Goal: Task Accomplishment & Management: Complete application form

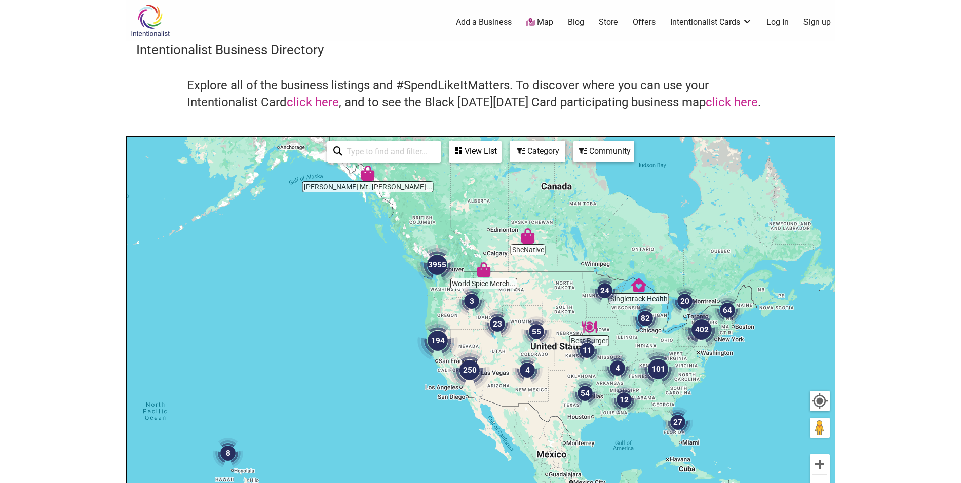
click at [422, 292] on div "To navigate, press the arrow keys." at bounding box center [481, 334] width 708 height 394
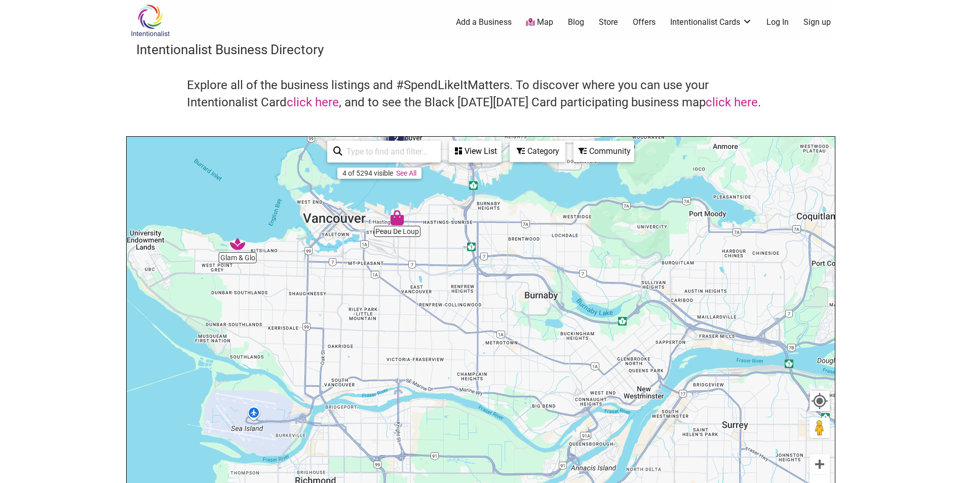
drag, startPoint x: 431, startPoint y: 290, endPoint x: 361, endPoint y: 251, distance: 79.8
click at [361, 251] on div "To navigate, press the arrow keys." at bounding box center [481, 334] width 708 height 394
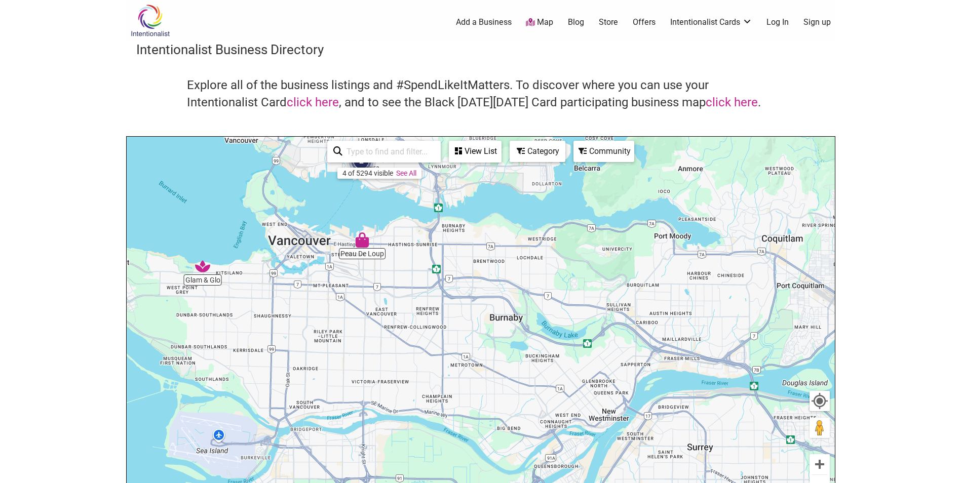
drag, startPoint x: 340, startPoint y: 253, endPoint x: 304, endPoint y: 252, distance: 36.0
click at [304, 252] on div "To navigate, press the arrow keys." at bounding box center [481, 334] width 708 height 394
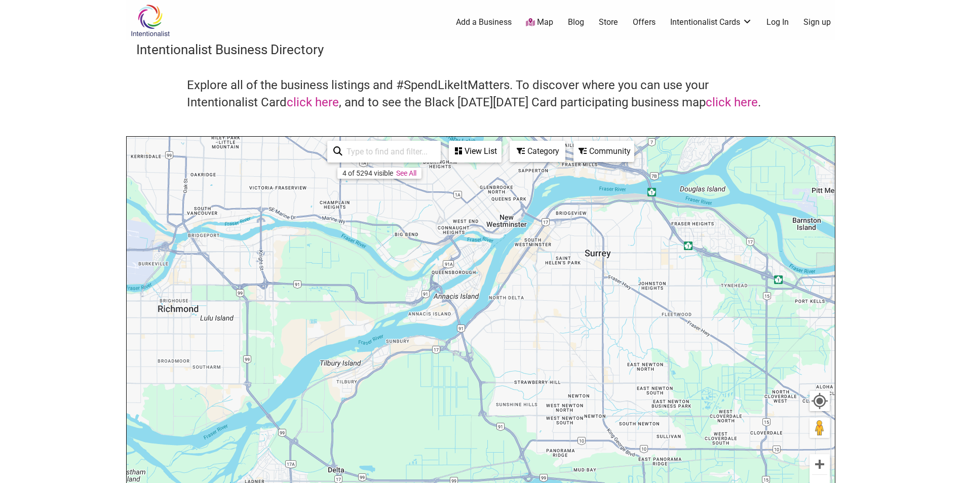
drag, startPoint x: 488, startPoint y: 345, endPoint x: 384, endPoint y: 145, distance: 225.9
click at [384, 146] on div "Peau De Loup Glam & Glo 2 To navigate, press the arrow keys. Use ctrl + scroll …" at bounding box center [481, 334] width 708 height 394
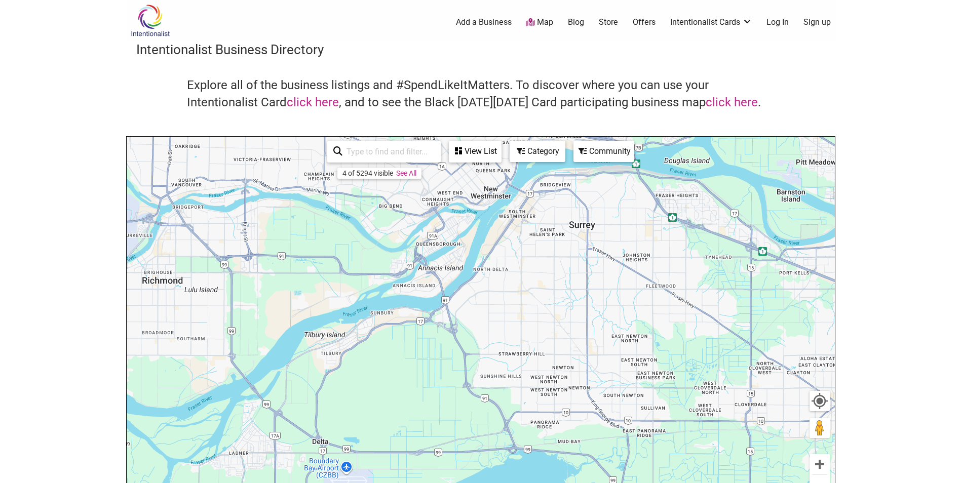
drag, startPoint x: 418, startPoint y: 345, endPoint x: 336, endPoint y: 150, distance: 211.3
click at [336, 150] on div "Peau De Loup Glam & Glo 2 To navigate, press the arrow keys. Use ctrl + scroll …" at bounding box center [481, 334] width 708 height 394
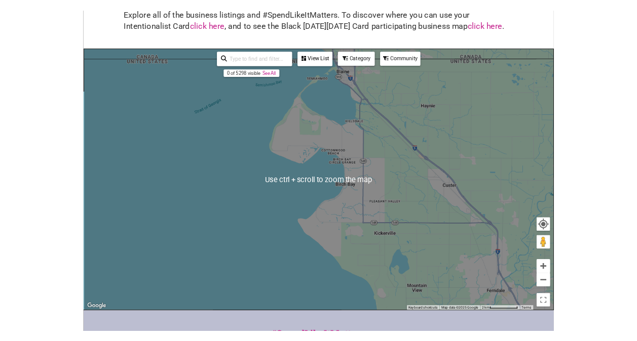
scroll to position [152, 0]
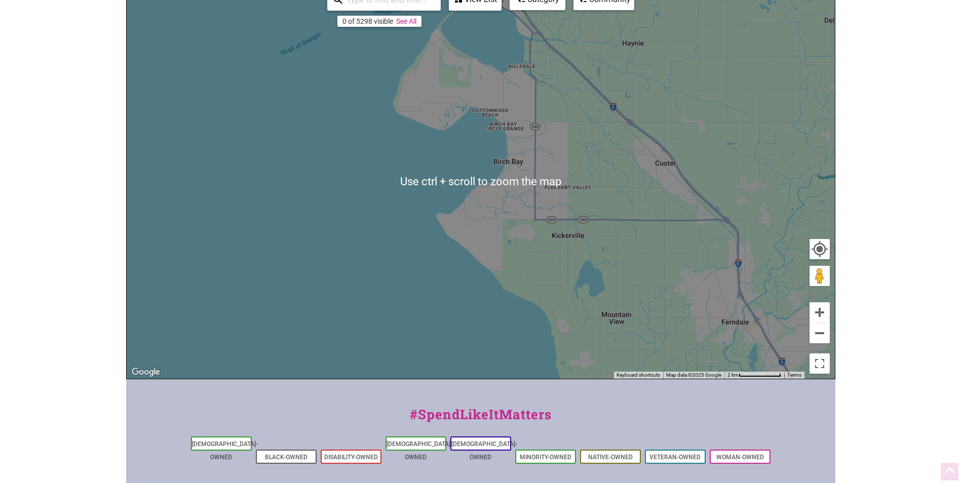
drag, startPoint x: 372, startPoint y: 322, endPoint x: 365, endPoint y: 301, distance: 22.1
click at [373, 311] on div "To navigate, press the arrow keys." at bounding box center [481, 182] width 708 height 394
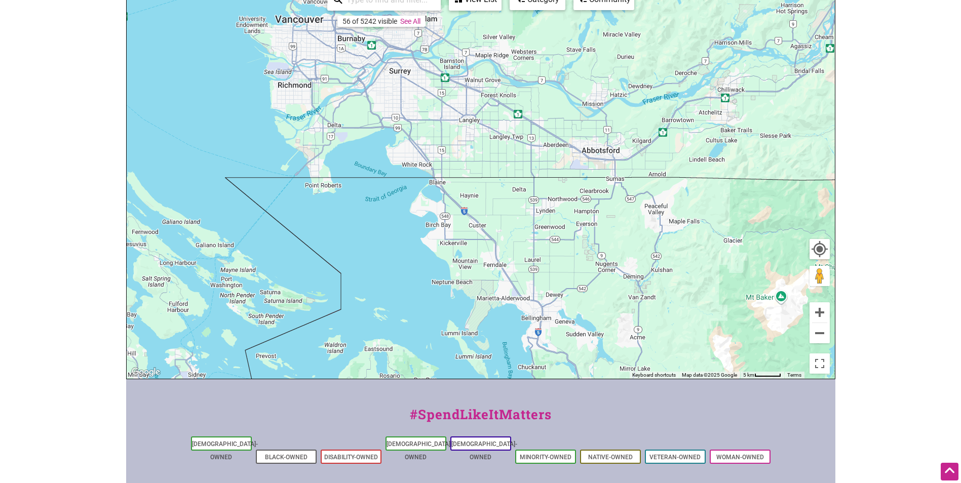
drag, startPoint x: 374, startPoint y: 261, endPoint x: 432, endPoint y: 264, distance: 57.8
click at [432, 264] on div "To navigate, press the arrow keys." at bounding box center [481, 182] width 708 height 394
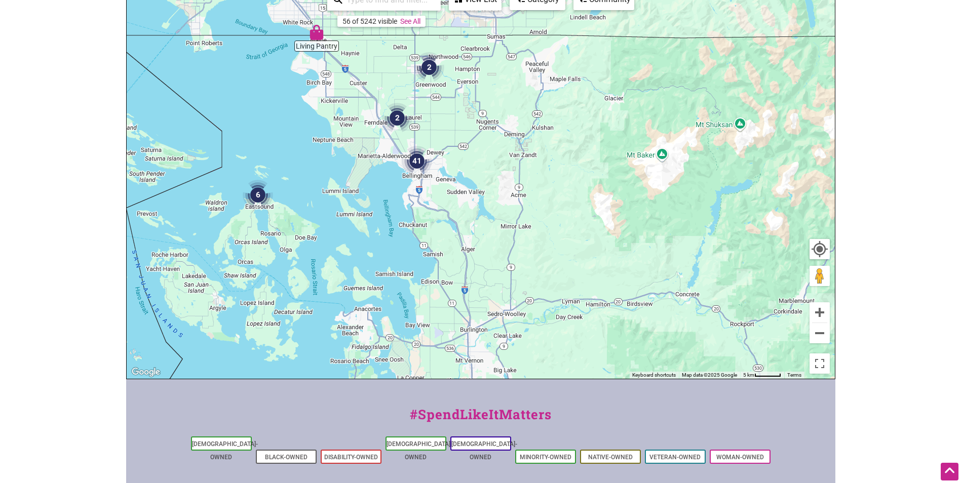
drag, startPoint x: 450, startPoint y: 258, endPoint x: 352, endPoint y: 138, distance: 155.5
click at [352, 138] on div "To navigate, press the arrow keys." at bounding box center [481, 182] width 708 height 394
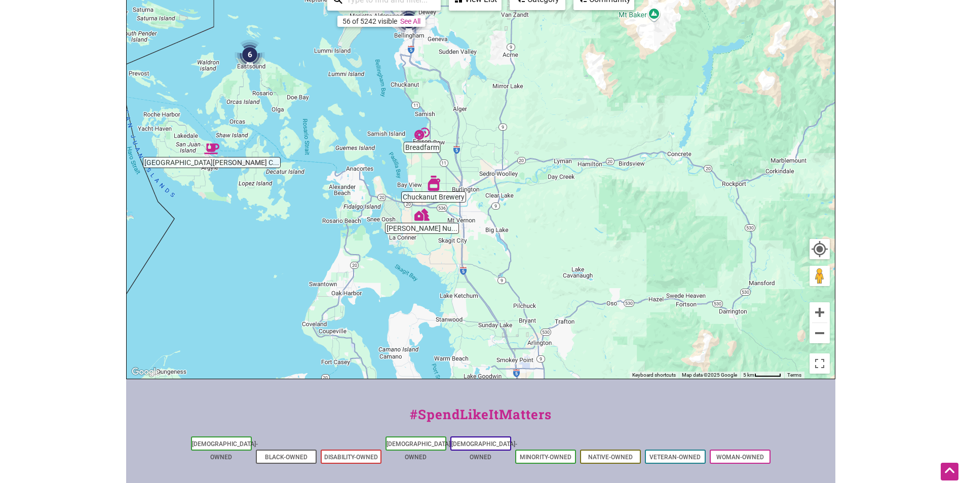
drag, startPoint x: 383, startPoint y: 342, endPoint x: 388, endPoint y: 229, distance: 113.6
click at [380, 216] on div "To navigate, press the arrow keys." at bounding box center [481, 182] width 708 height 394
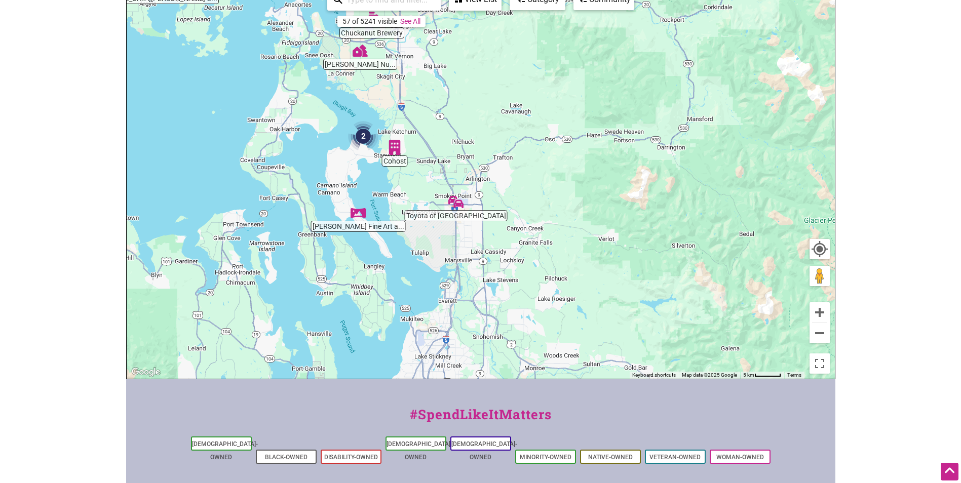
drag, startPoint x: 439, startPoint y: 332, endPoint x: 377, endPoint y: 151, distance: 191.3
click at [377, 151] on div "To navigate, press the arrow keys." at bounding box center [481, 182] width 708 height 394
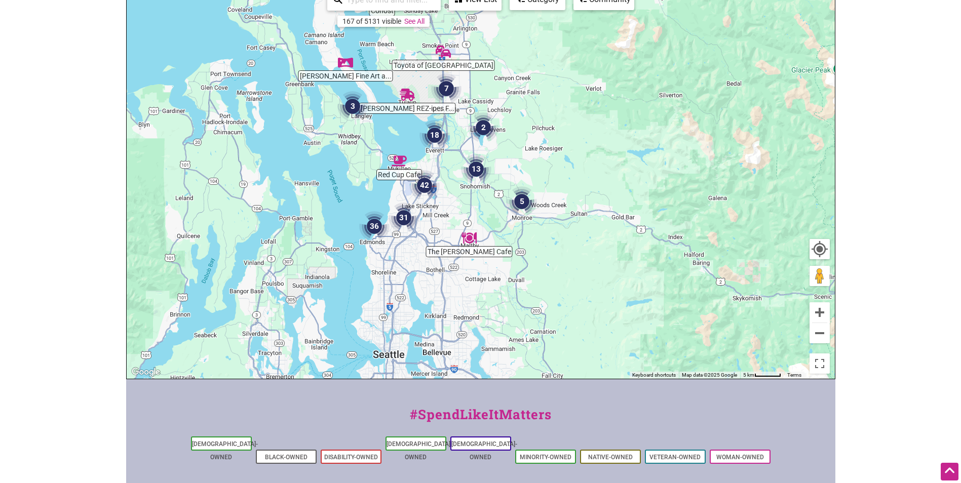
drag, startPoint x: 451, startPoint y: 292, endPoint x: 431, endPoint y: 156, distance: 137.8
click at [431, 156] on div "To navigate, press the arrow keys." at bounding box center [481, 182] width 708 height 394
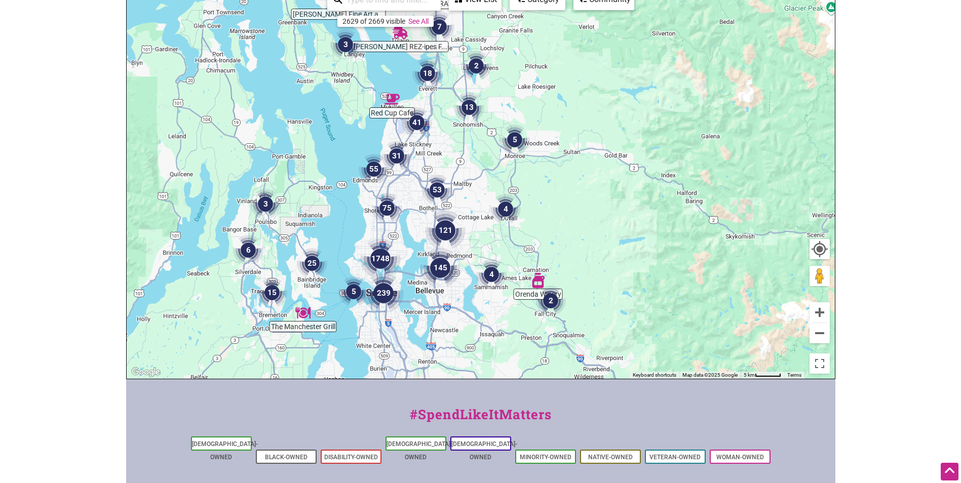
drag, startPoint x: 435, startPoint y: 262, endPoint x: 430, endPoint y: 178, distance: 83.7
click at [430, 178] on img "53" at bounding box center [437, 190] width 30 height 30
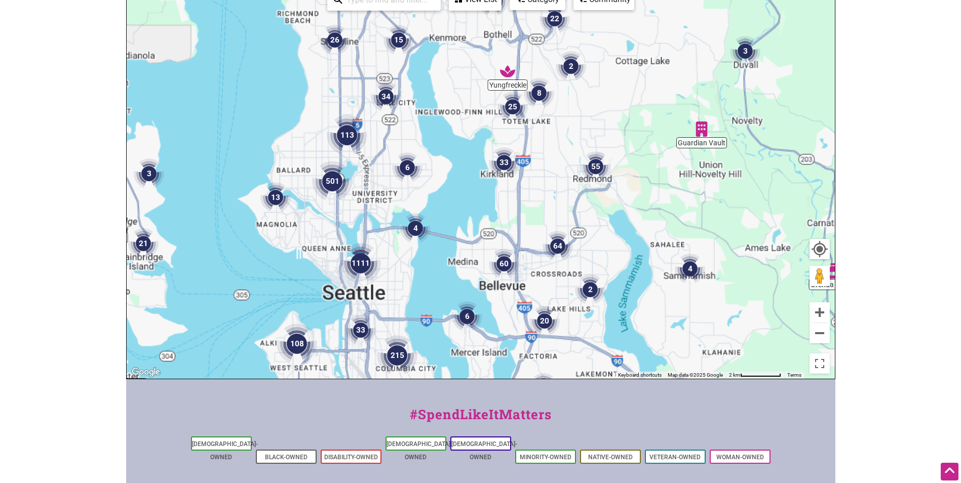
drag, startPoint x: 415, startPoint y: 227, endPoint x: 438, endPoint y: 196, distance: 39.1
click at [442, 199] on div "To navigate, press the arrow keys." at bounding box center [481, 182] width 708 height 394
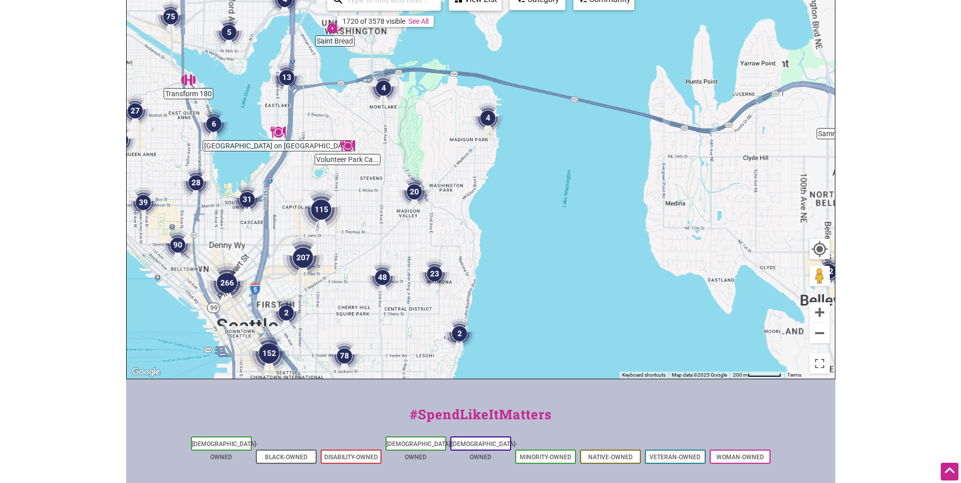
drag, startPoint x: 375, startPoint y: 299, endPoint x: 401, endPoint y: 254, distance: 52.0
click at [401, 254] on div "To navigate, press the arrow keys." at bounding box center [481, 182] width 708 height 394
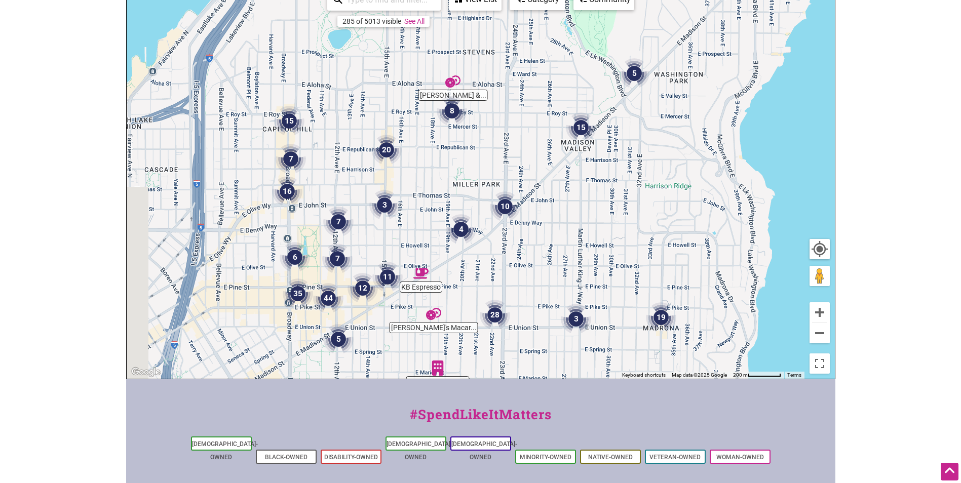
drag, startPoint x: 328, startPoint y: 252, endPoint x: 508, endPoint y: 251, distance: 180.3
click at [508, 251] on div "To navigate, press the arrow keys." at bounding box center [481, 182] width 708 height 394
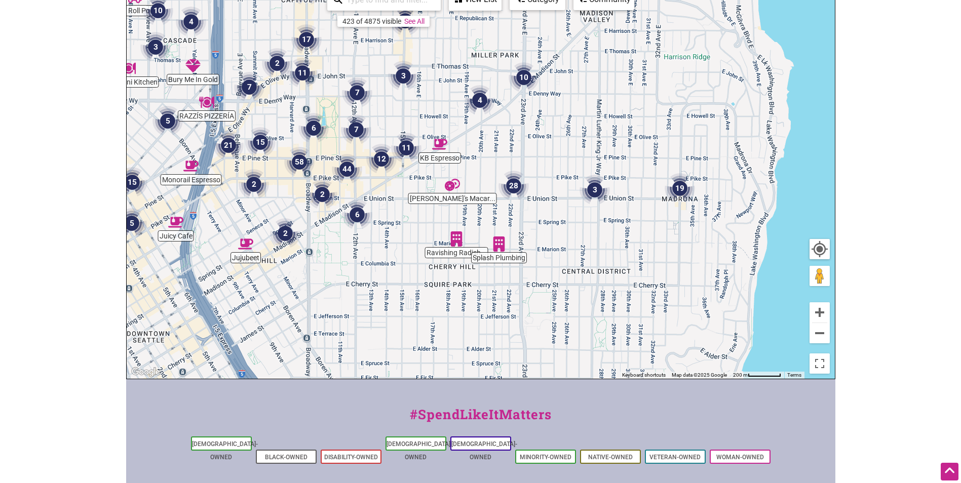
drag, startPoint x: 324, startPoint y: 331, endPoint x: 318, endPoint y: 213, distance: 118.7
click at [317, 196] on img "2" at bounding box center [322, 194] width 30 height 30
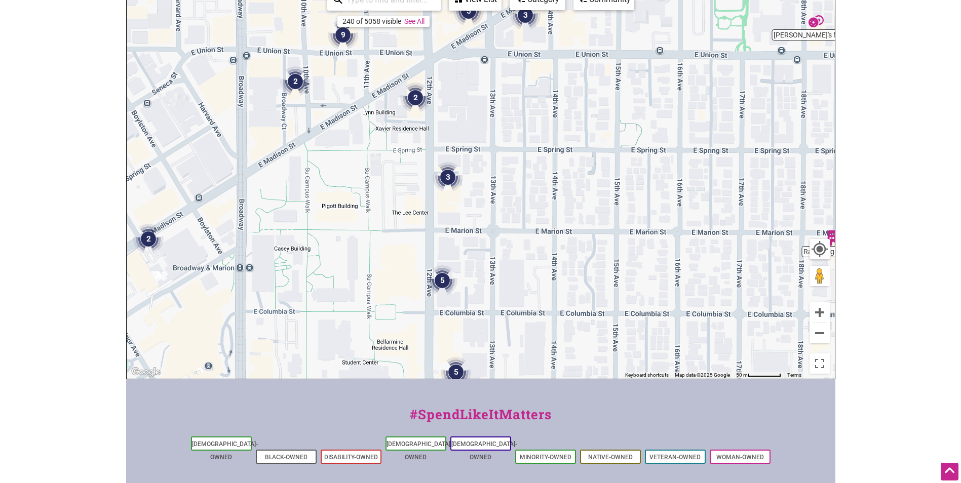
click at [331, 236] on div "To navigate, press the arrow keys." at bounding box center [481, 182] width 708 height 394
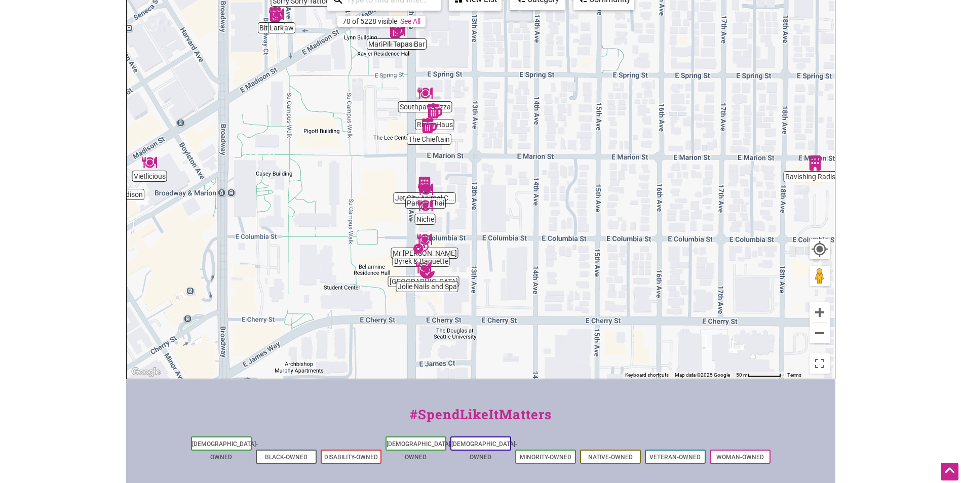
drag, startPoint x: 396, startPoint y: 217, endPoint x: 378, endPoint y: 139, distance: 80.6
click at [378, 139] on div "To navigate, press the arrow keys." at bounding box center [481, 182] width 708 height 394
click at [428, 345] on div "To navigate, press the arrow keys." at bounding box center [481, 182] width 708 height 394
click at [446, 329] on img "Carmelo's Tacos" at bounding box center [445, 327] width 15 height 15
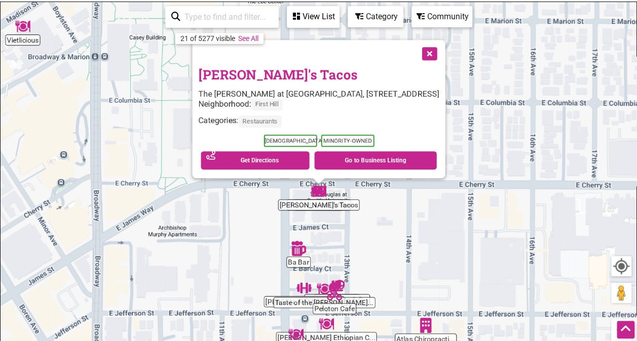
click at [338, 25] on div "Category" at bounding box center [313, 16] width 51 height 19
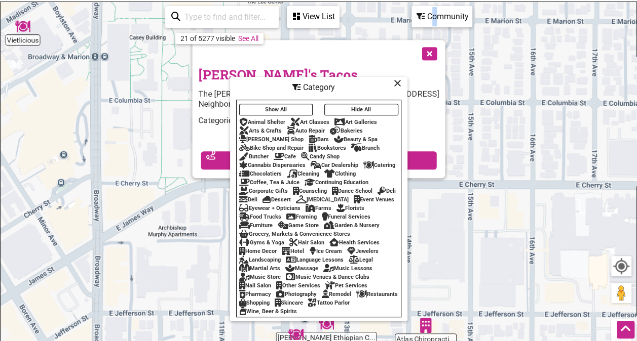
click at [338, 22] on div "Community" at bounding box center [313, 16] width 51 height 19
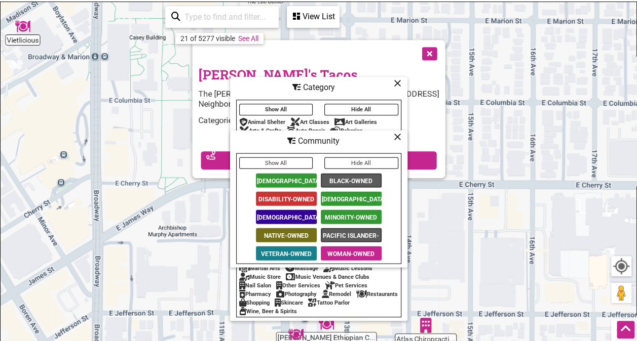
click at [225, 52] on div at bounding box center [305, 52] width 215 height 25
click at [242, 37] on link "See All" at bounding box center [248, 38] width 20 height 8
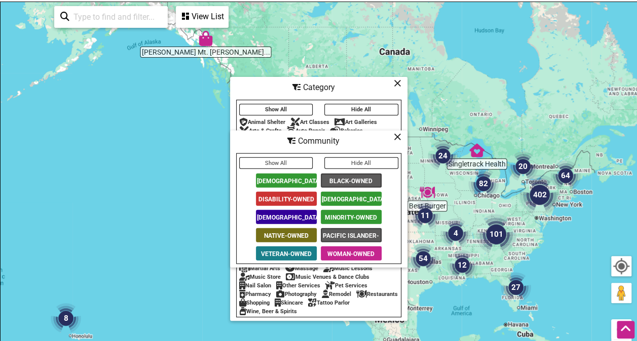
click at [398, 83] on icon at bounding box center [398, 83] width 8 height 1
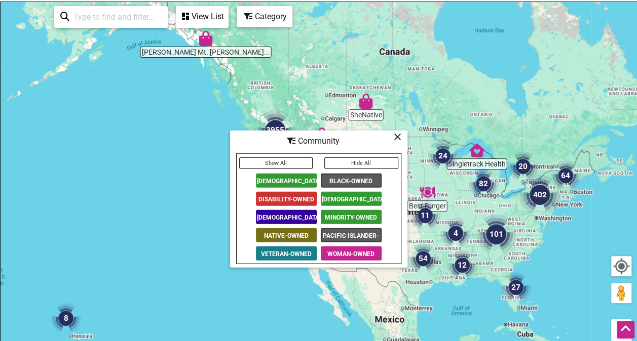
click at [395, 137] on icon at bounding box center [398, 136] width 8 height 1
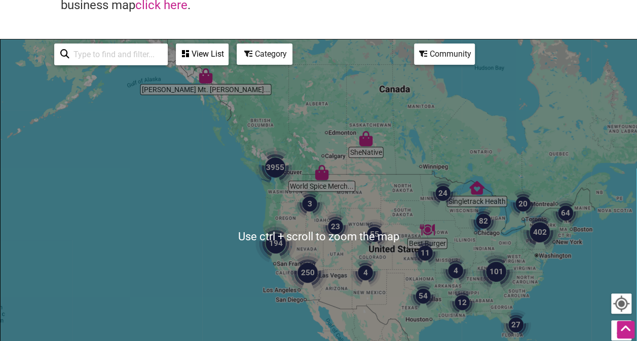
scroll to position [101, 0]
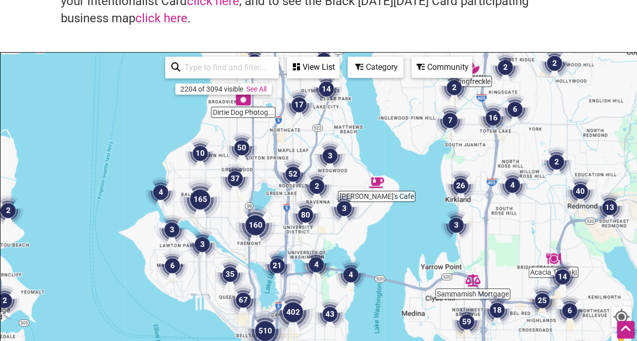
drag, startPoint x: 287, startPoint y: 232, endPoint x: 290, endPoint y: 278, distance: 45.7
click at [291, 279] on div "To navigate, press the arrow keys." at bounding box center [319, 250] width 636 height 394
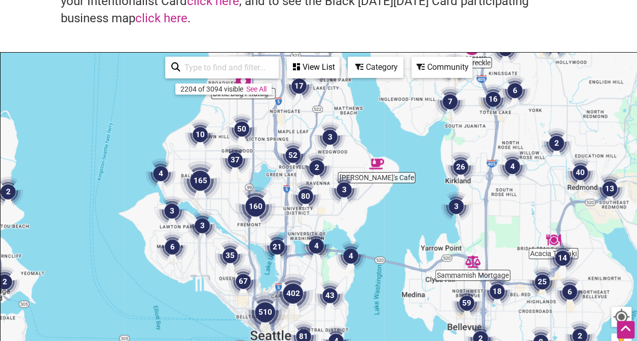
drag, startPoint x: 292, startPoint y: 269, endPoint x: 290, endPoint y: 203, distance: 66.9
click at [291, 203] on div "To navigate, press the arrow keys." at bounding box center [319, 250] width 636 height 394
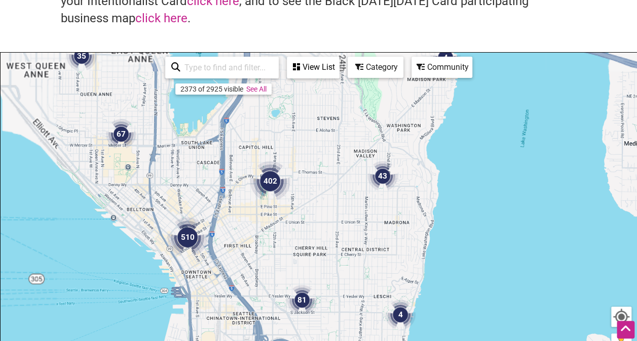
drag, startPoint x: 301, startPoint y: 259, endPoint x: 301, endPoint y: 241, distance: 18.2
click at [301, 241] on div "To navigate, press the arrow keys." at bounding box center [319, 250] width 636 height 394
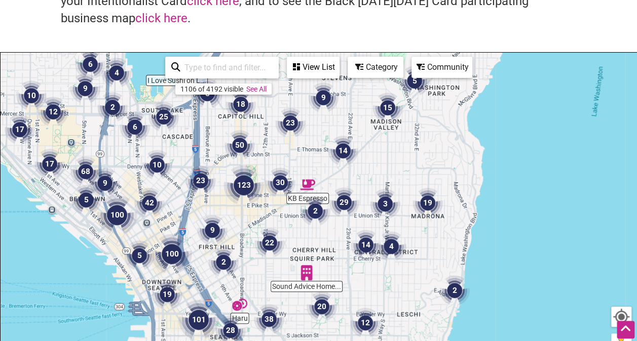
click at [300, 70] on div "View List" at bounding box center [313, 67] width 51 height 19
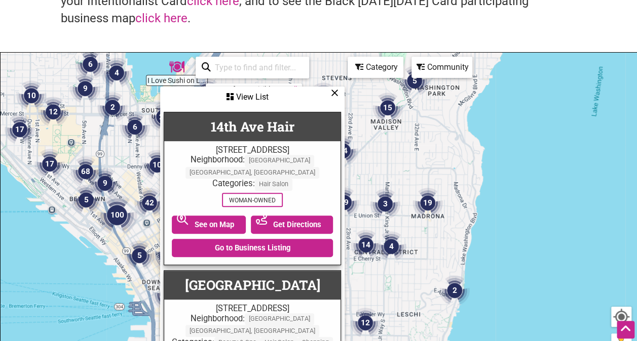
click at [199, 26] on h4 "Explore all of the business listings and #SpendLikeItMatters. To discover where…" at bounding box center [318, 1] width 515 height 51
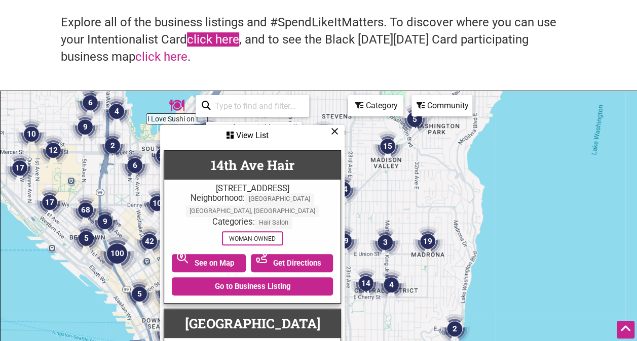
scroll to position [51, 0]
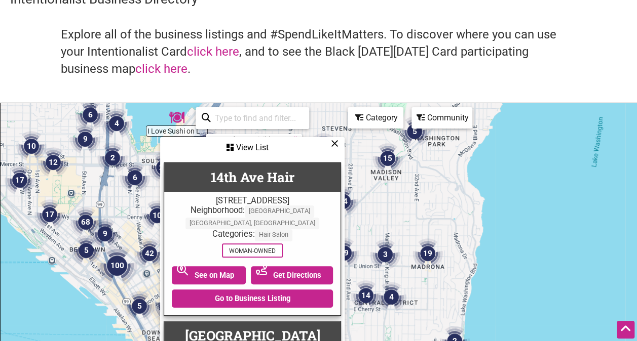
click at [205, 43] on h4 "Explore all of the business listings and #SpendLikeItMatters. To discover where…" at bounding box center [318, 51] width 515 height 51
click at [204, 51] on link "click here" at bounding box center [213, 52] width 52 height 14
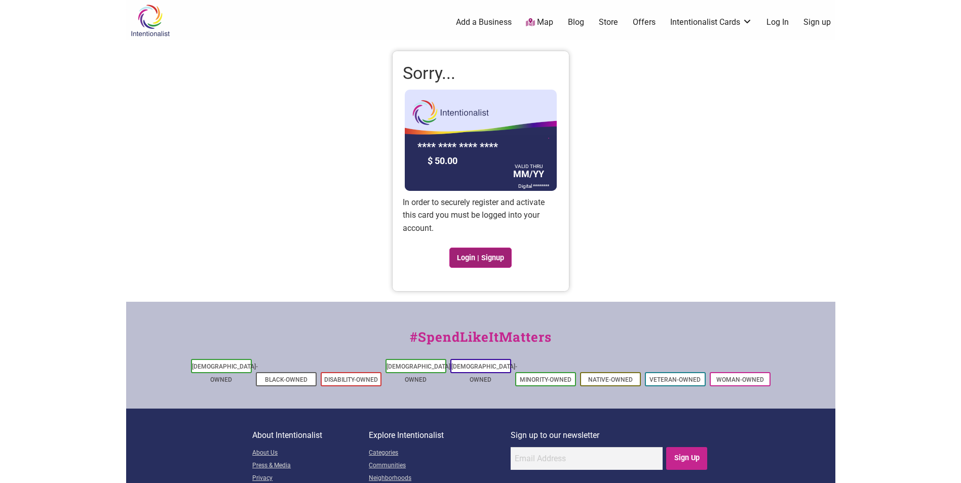
click at [482, 256] on link "Login | Signup" at bounding box center [480, 258] width 63 height 20
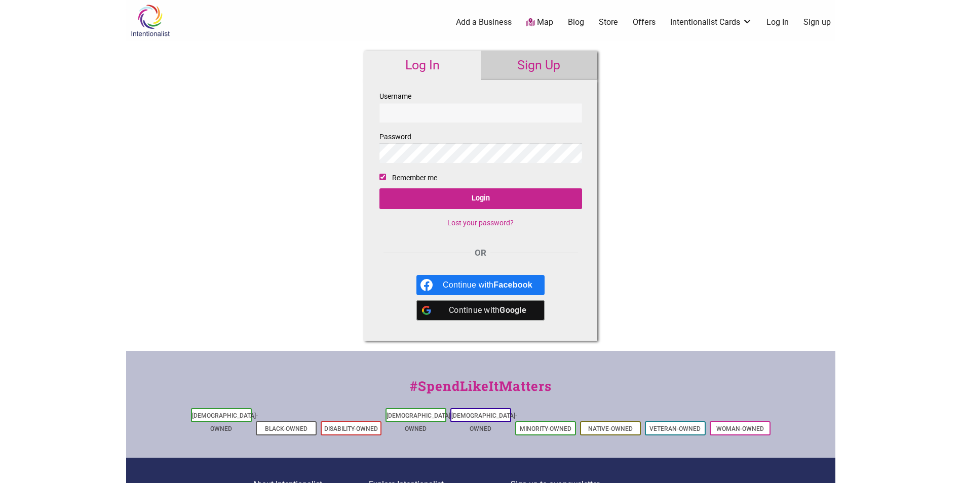
click at [428, 113] on input "Username" at bounding box center [480, 113] width 203 height 20
click at [529, 53] on link "Sign Up" at bounding box center [539, 65] width 117 height 29
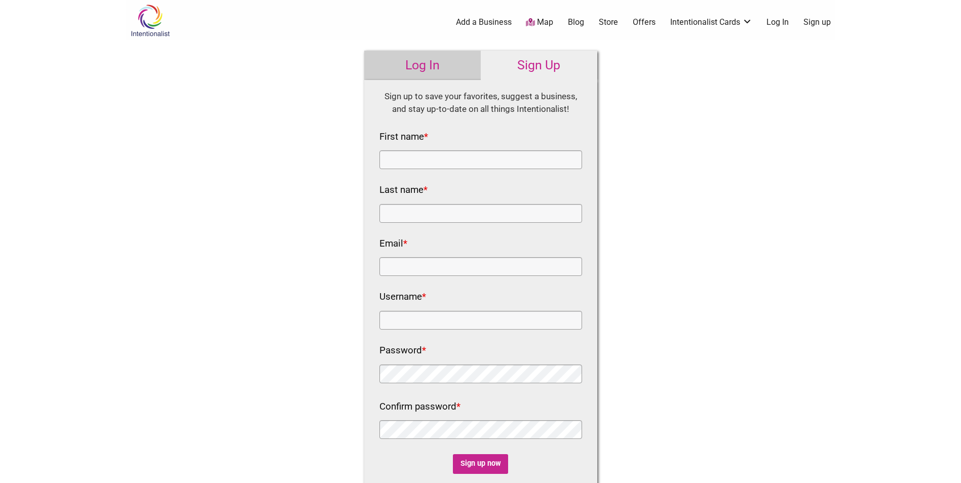
click at [459, 149] on div "First name *" at bounding box center [480, 149] width 203 height 41
drag, startPoint x: 457, startPoint y: 166, endPoint x: 450, endPoint y: 150, distance: 17.0
click at [457, 166] on input "First name *" at bounding box center [480, 159] width 203 height 19
type input "Braden"
type input "Wild"
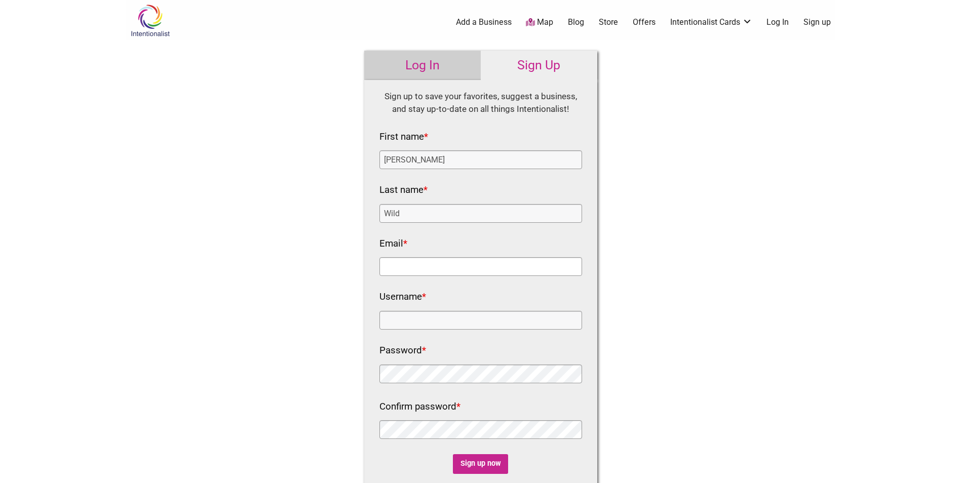
type input "wildb@seattleu.edu"
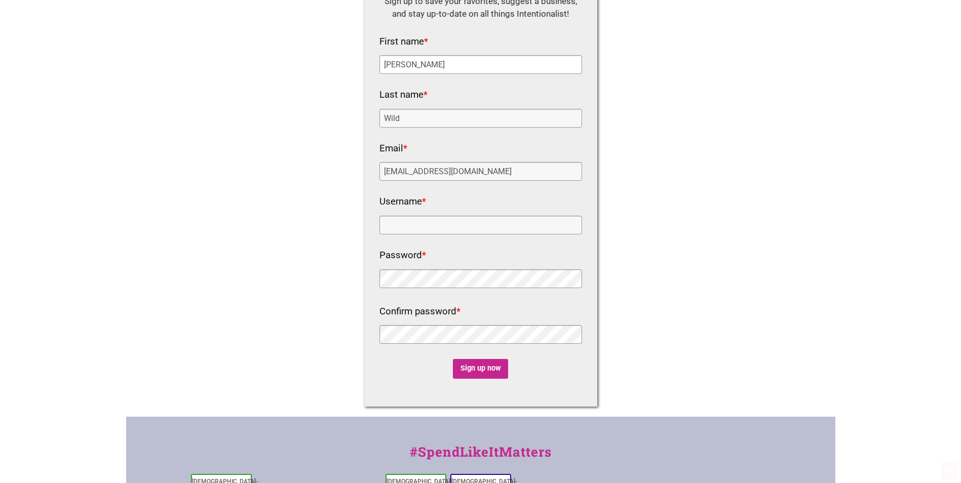
scroll to position [101, 0]
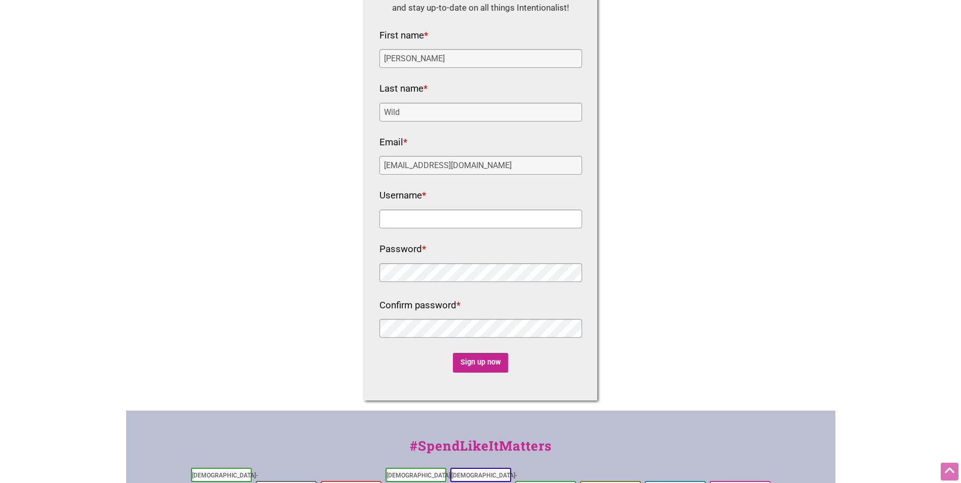
click at [436, 213] on input "Username *" at bounding box center [480, 219] width 203 height 19
type input "b"
type input "wildb"
click at [474, 368] on input "Sign up now" at bounding box center [480, 363] width 55 height 20
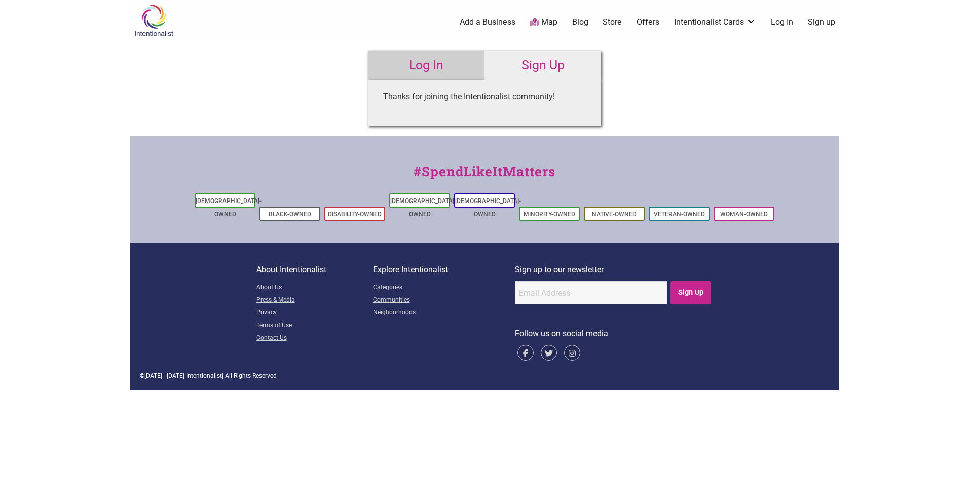
click at [429, 68] on link "Log In" at bounding box center [426, 65] width 117 height 29
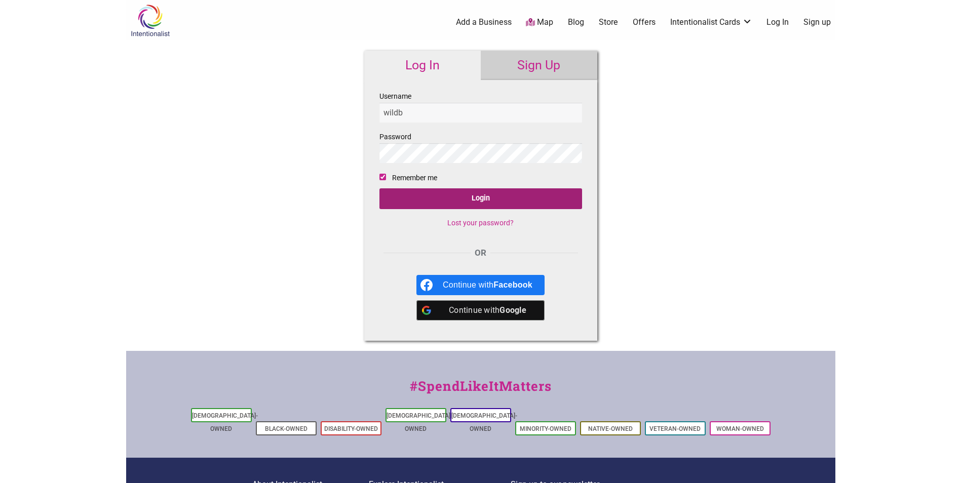
click at [465, 201] on input "Login" at bounding box center [480, 198] width 203 height 21
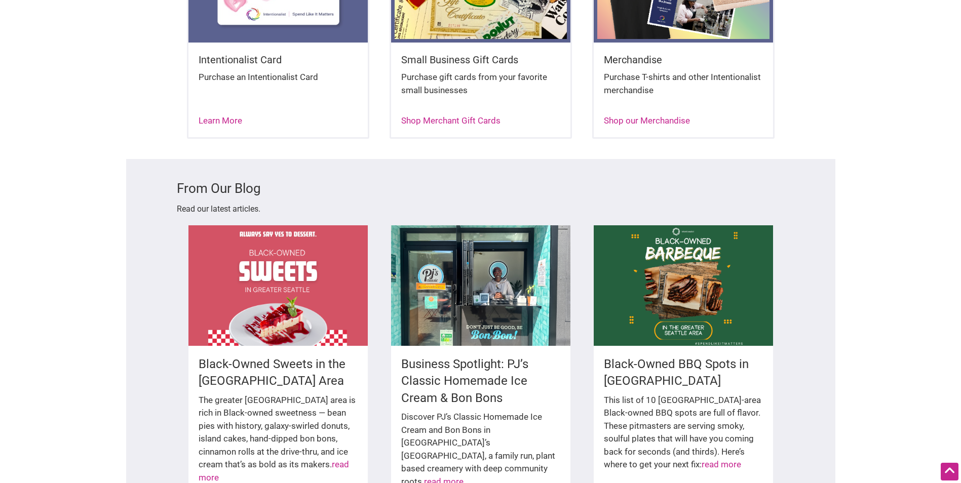
scroll to position [1469, 0]
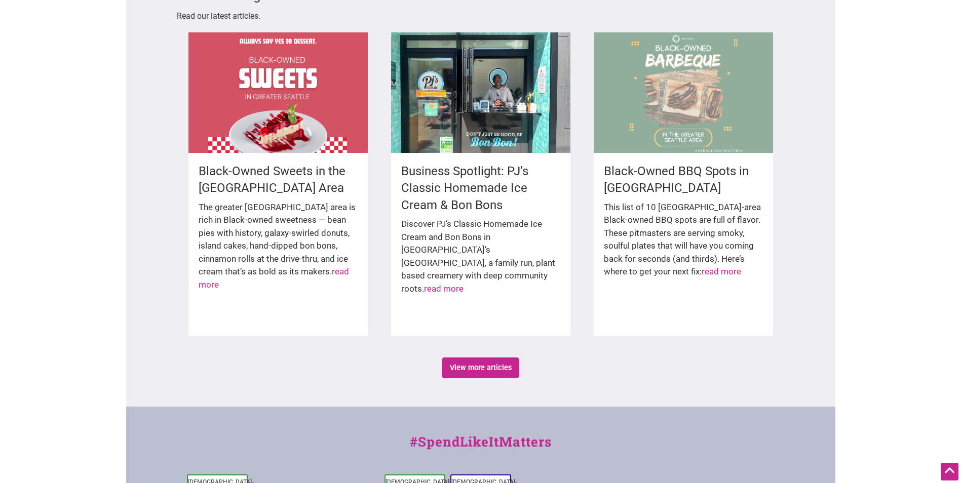
click at [640, 108] on div at bounding box center [683, 92] width 179 height 121
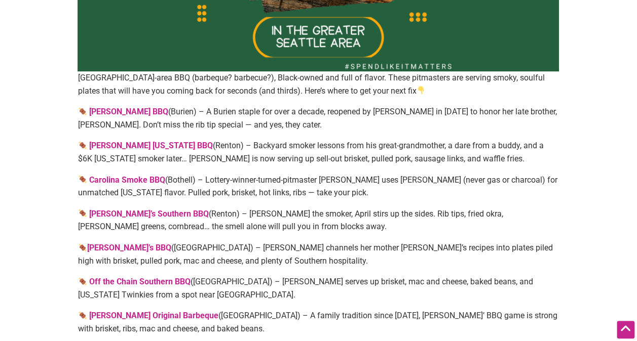
scroll to position [355, 0]
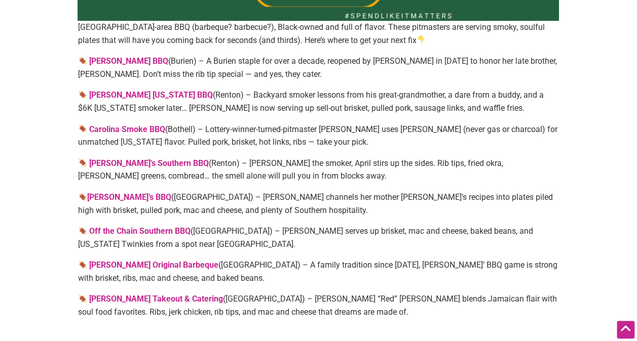
click at [107, 60] on link "[PERSON_NAME] BBQ" at bounding box center [128, 61] width 79 height 10
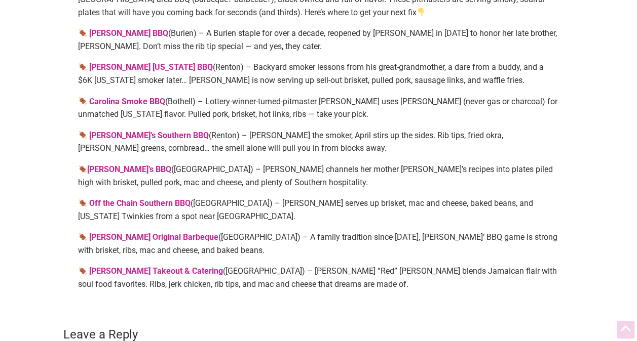
scroll to position [405, 0]
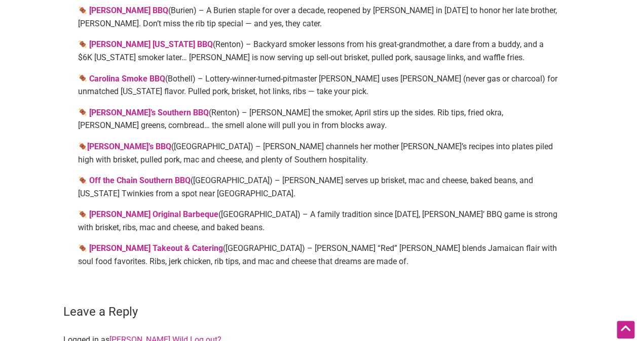
click at [118, 111] on strong "[PERSON_NAME]’s Southern BBQ" at bounding box center [149, 113] width 120 height 10
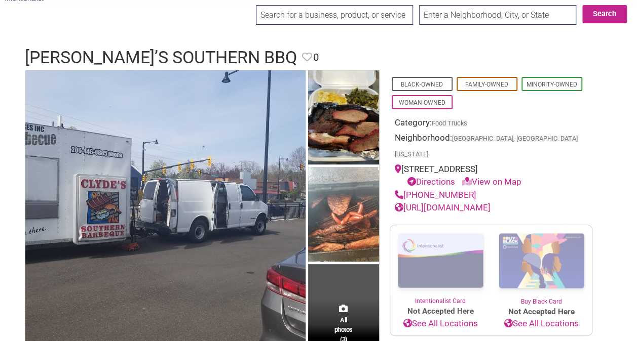
scroll to position [51, 0]
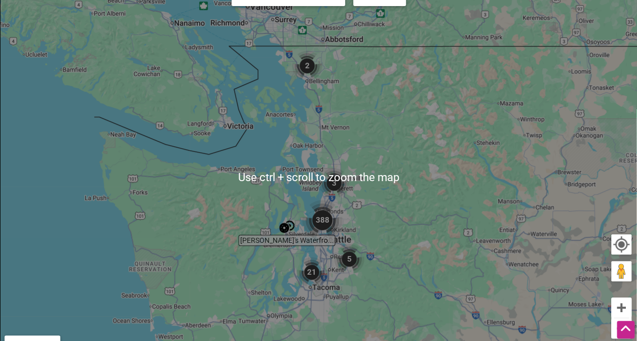
scroll to position [203, 0]
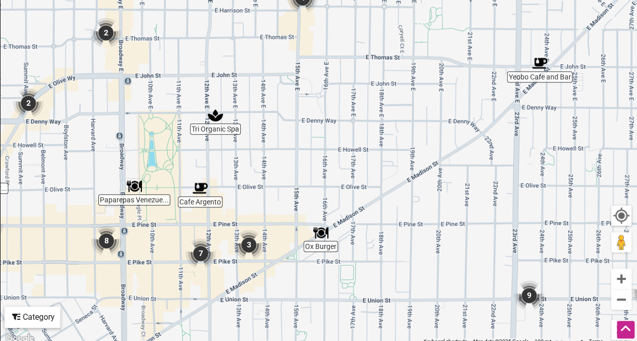
drag, startPoint x: 343, startPoint y: 197, endPoint x: 204, endPoint y: 320, distance: 186.2
click at [204, 320] on div "To navigate, press the arrow keys." at bounding box center [319, 148] width 636 height 394
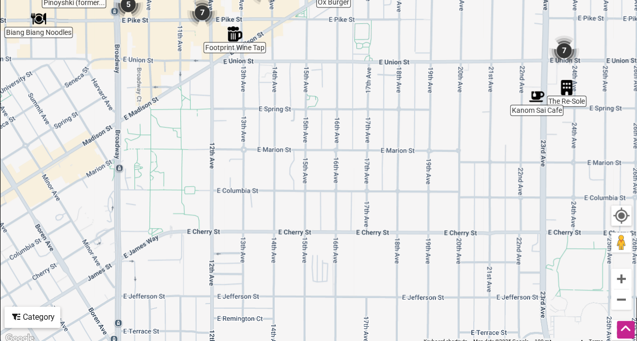
drag, startPoint x: 191, startPoint y: 314, endPoint x: 192, endPoint y: 81, distance: 232.5
click at [192, 81] on div "To navigate, press the arrow keys." at bounding box center [319, 148] width 636 height 394
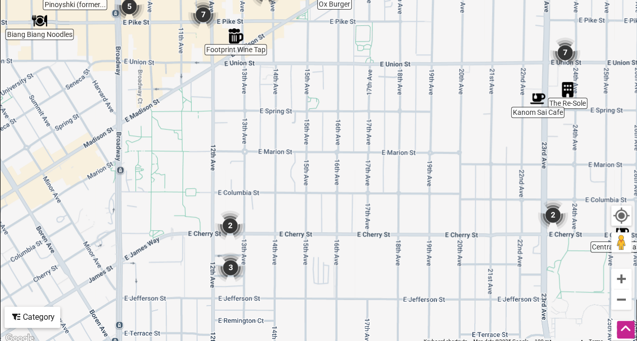
drag, startPoint x: 185, startPoint y: 166, endPoint x: 188, endPoint y: 149, distance: 16.9
click at [188, 149] on div "To navigate, press the arrow keys." at bounding box center [319, 148] width 636 height 394
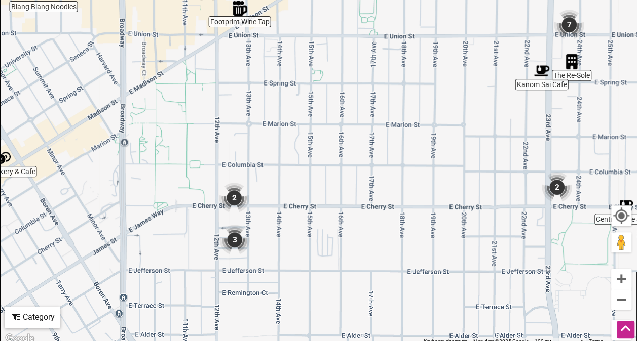
click at [235, 196] on img "2" at bounding box center [234, 198] width 30 height 30
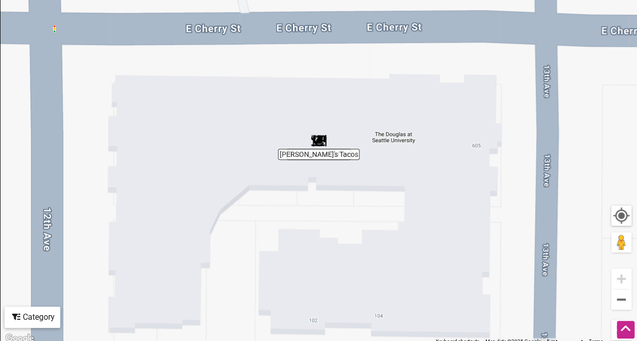
click at [322, 154] on div "To navigate, press the arrow keys." at bounding box center [319, 148] width 636 height 394
click at [320, 137] on img "Carmelo's Tacos" at bounding box center [318, 140] width 15 height 15
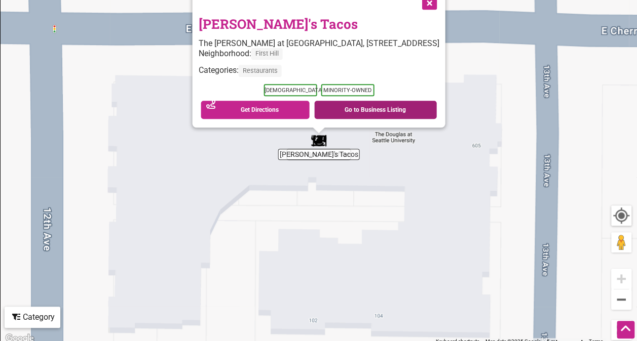
click at [346, 108] on link "Go to Business Listing" at bounding box center [375, 110] width 123 height 18
